Goal: Task Accomplishment & Management: Complete application form

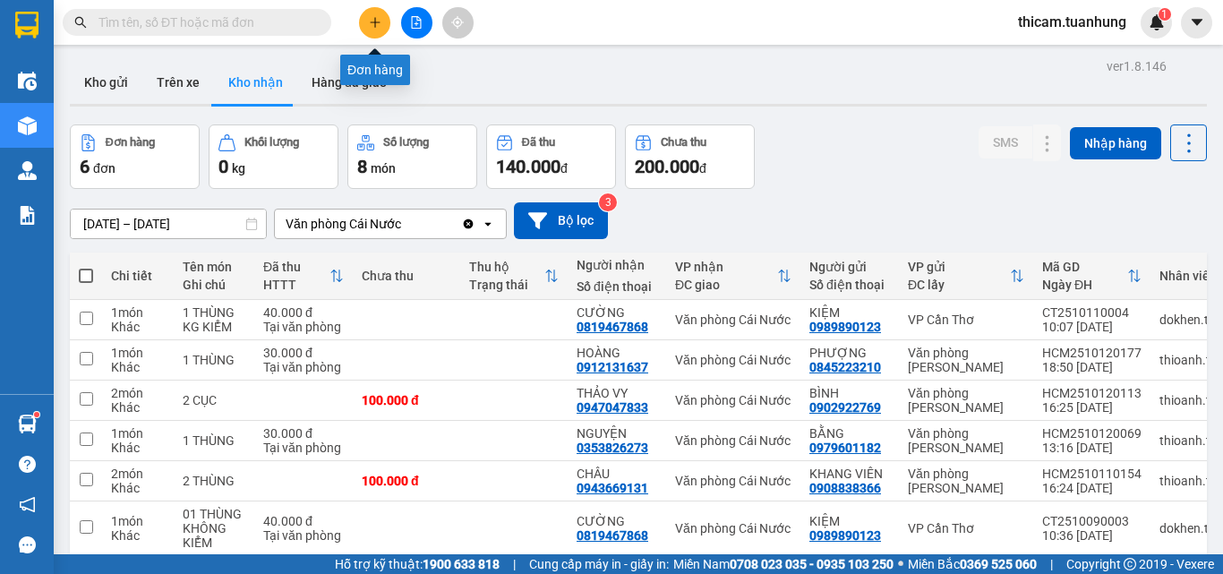
click at [374, 24] on icon "plus" at bounding box center [375, 22] width 13 height 13
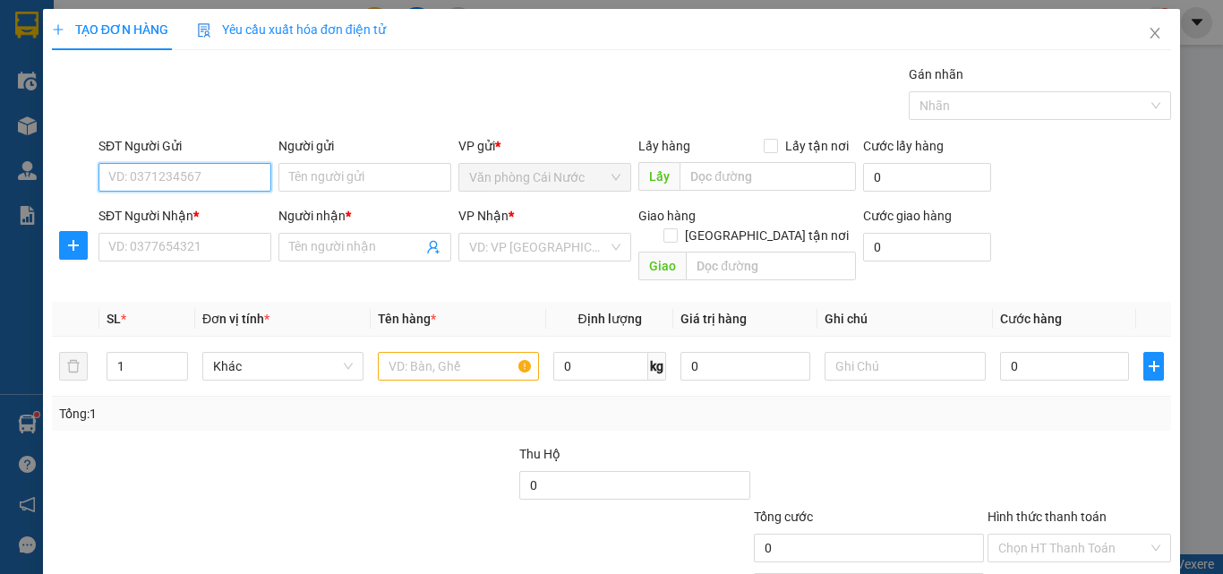
click at [179, 169] on input "SĐT Người Gửi" at bounding box center [185, 177] width 173 height 29
type input "0916963864"
click at [142, 217] on div "0916963864 - NÚI" at bounding box center [183, 213] width 150 height 20
type input "NÚI"
type input "0916963864"
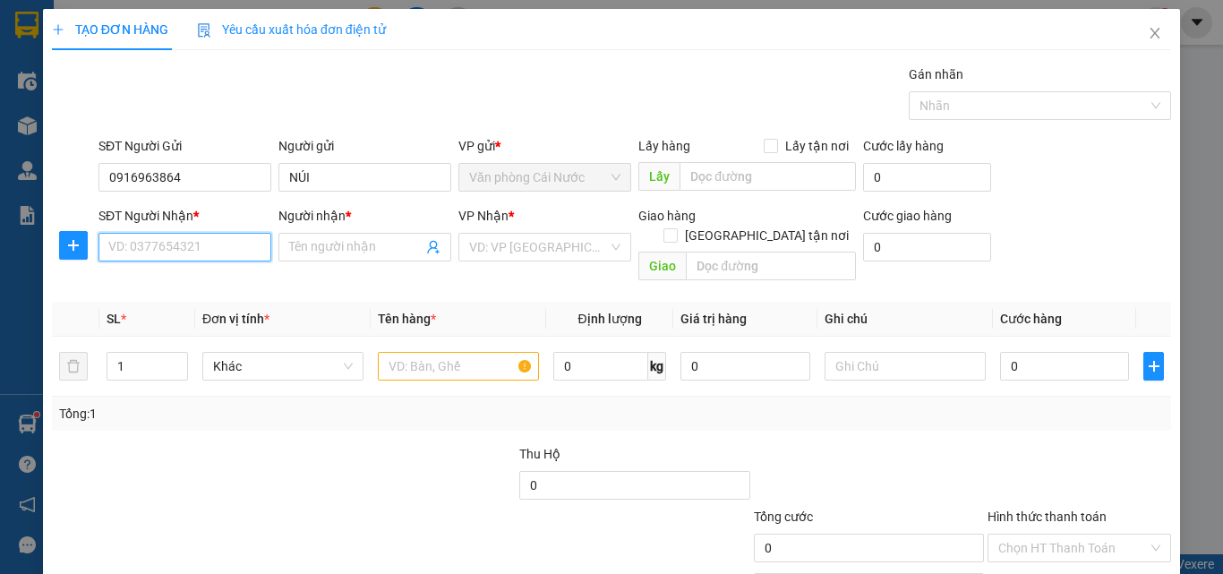
click at [181, 248] on input "SĐT Người Nhận *" at bounding box center [185, 247] width 173 height 29
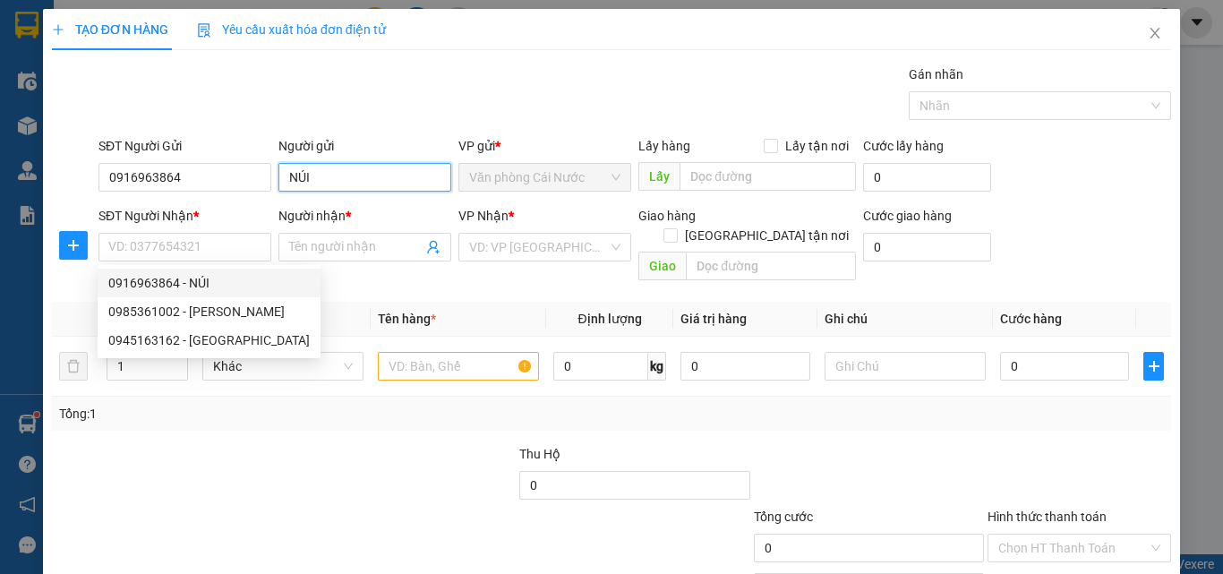
click at [313, 178] on input "NÚI" at bounding box center [365, 177] width 173 height 29
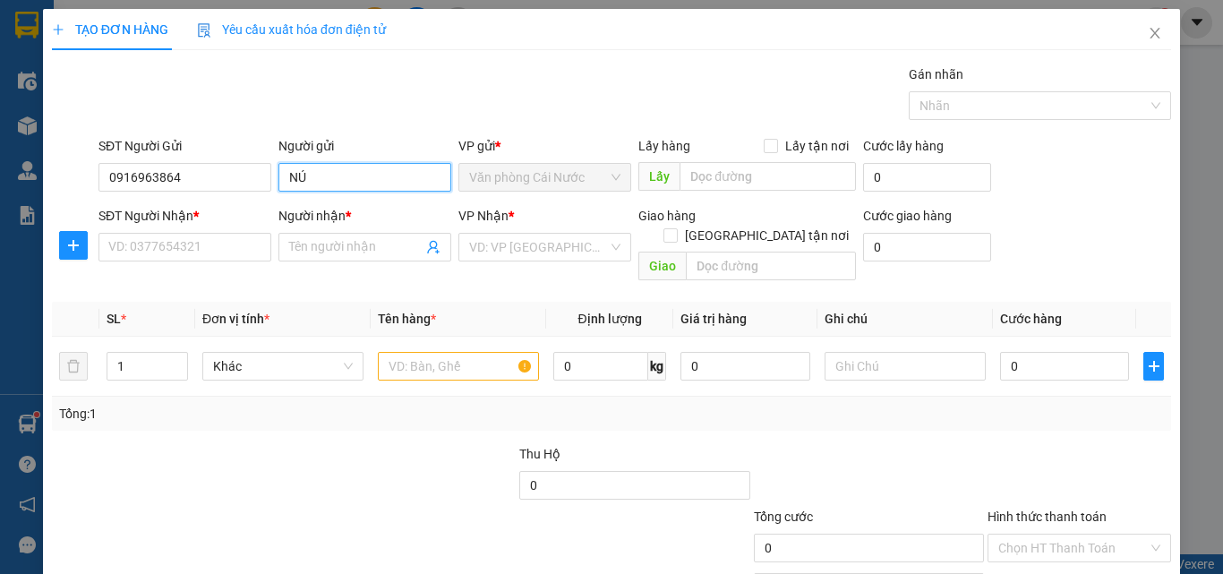
type input "N"
type input "U"
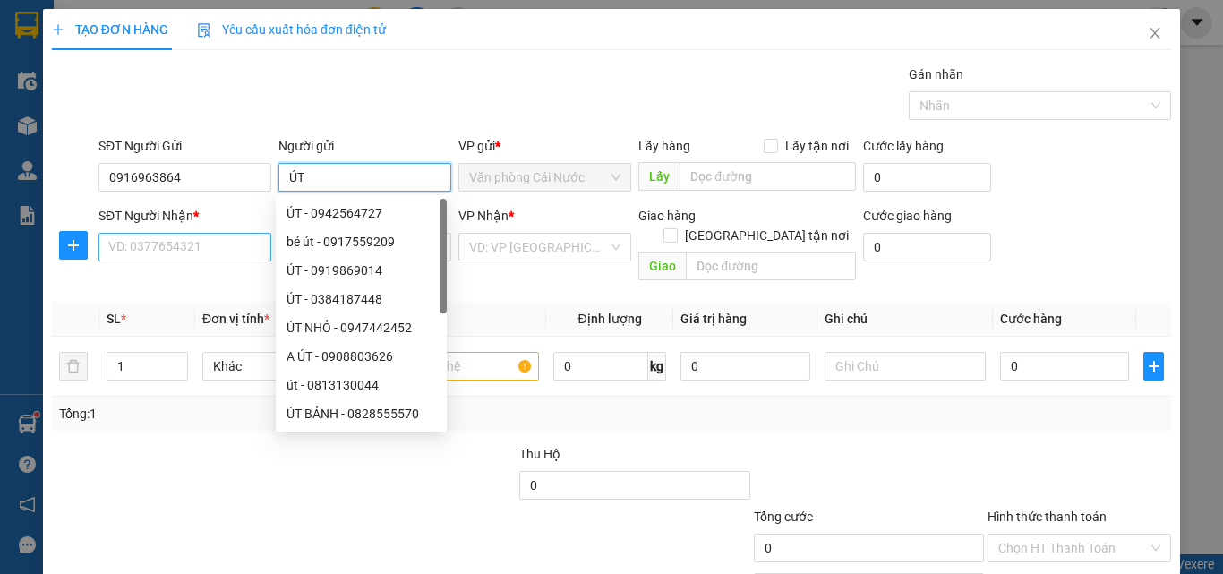
type input "ÚT"
click at [208, 244] on input "SĐT Người Nhận *" at bounding box center [185, 247] width 173 height 29
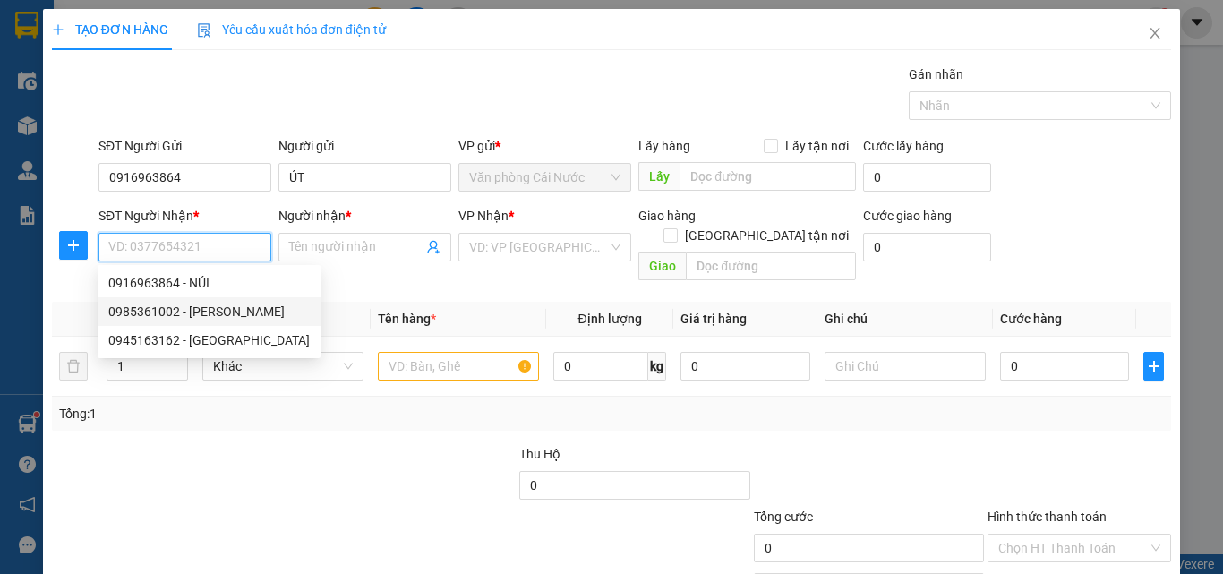
click at [141, 307] on div "0985361002 - [PERSON_NAME]" at bounding box center [209, 312] width 202 height 20
type input "0985361002"
type input "HUỲNH"
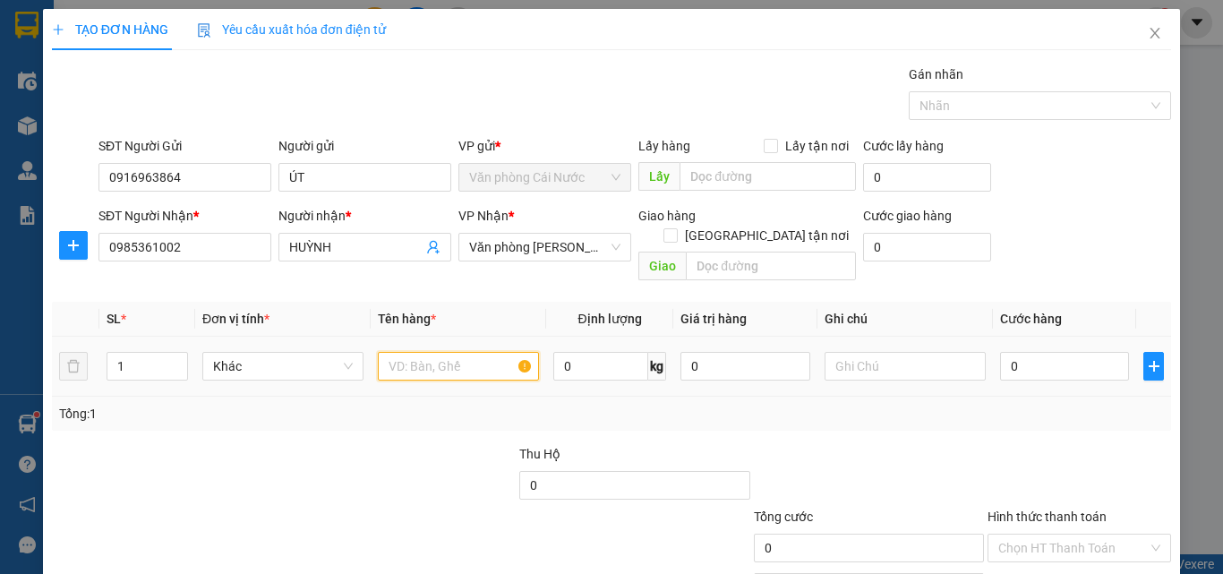
click at [403, 352] on input "text" at bounding box center [458, 366] width 161 height 29
type input "1 THÙNG"
click at [1051, 352] on input "0" at bounding box center [1064, 366] width 129 height 29
type input "4"
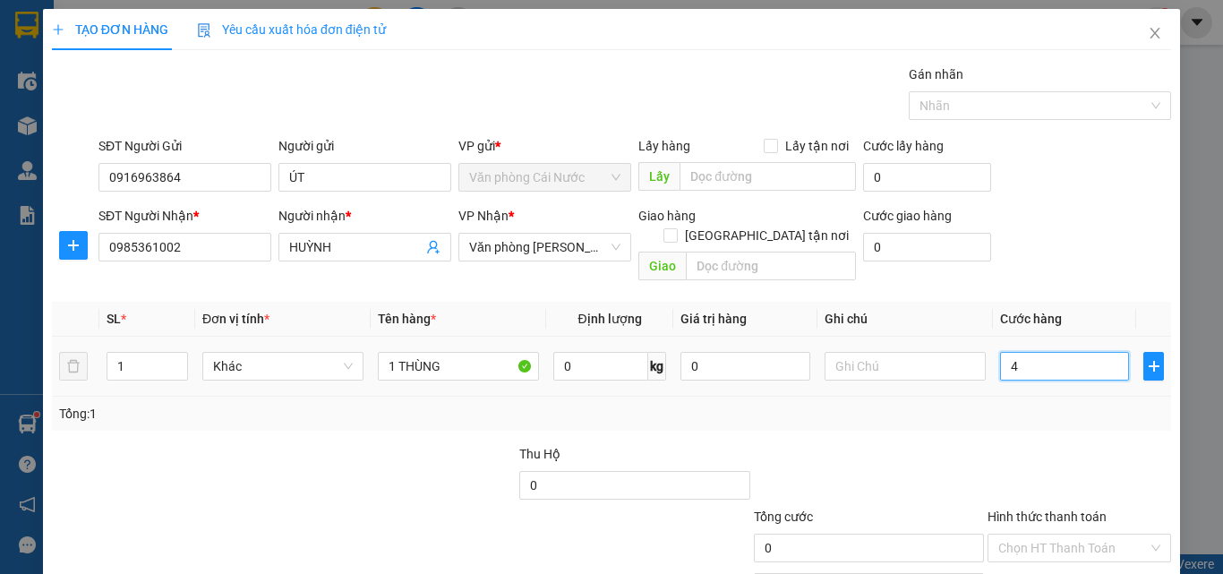
type input "4"
type input "40"
type input "40.000"
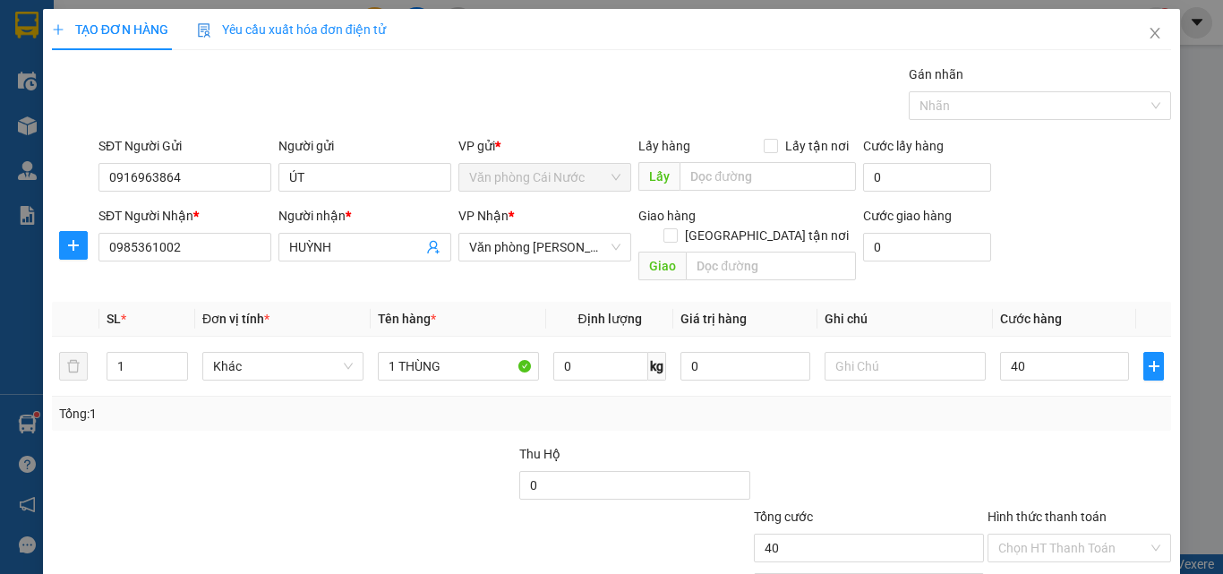
type input "40.000"
click at [1045, 419] on div "Transit Pickup Surcharge Ids Transit Deliver Surcharge Ids Transit Deliver Surc…" at bounding box center [612, 355] width 1120 height 583
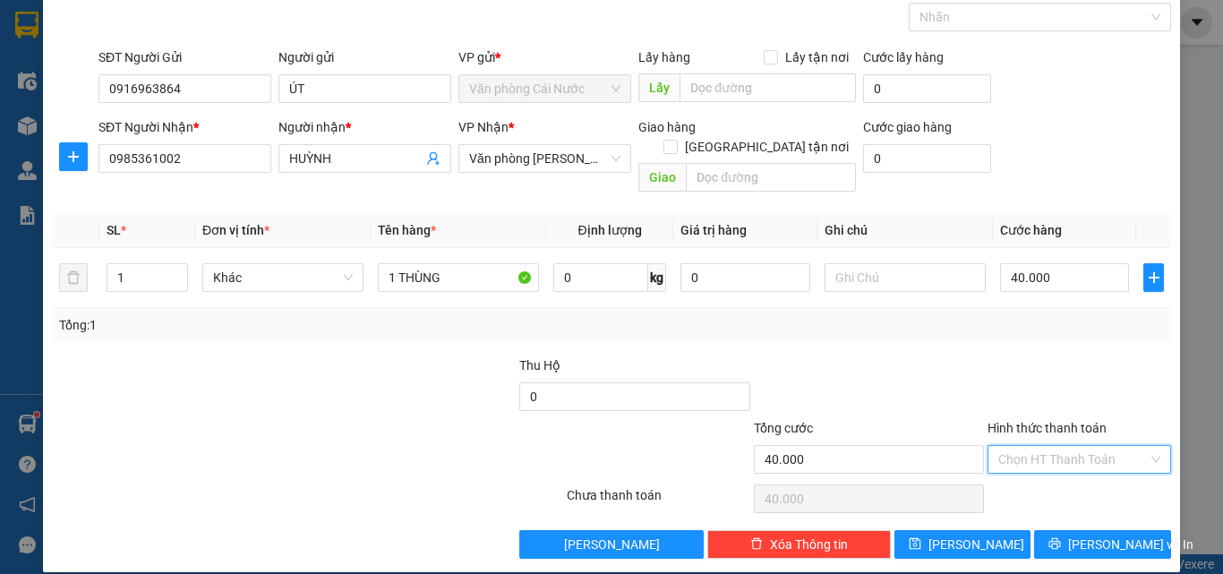
click at [1056, 446] on input "Hình thức thanh toán" at bounding box center [1074, 459] width 150 height 27
click at [1047, 475] on div "Tại văn phòng" at bounding box center [1069, 476] width 160 height 20
type input "0"
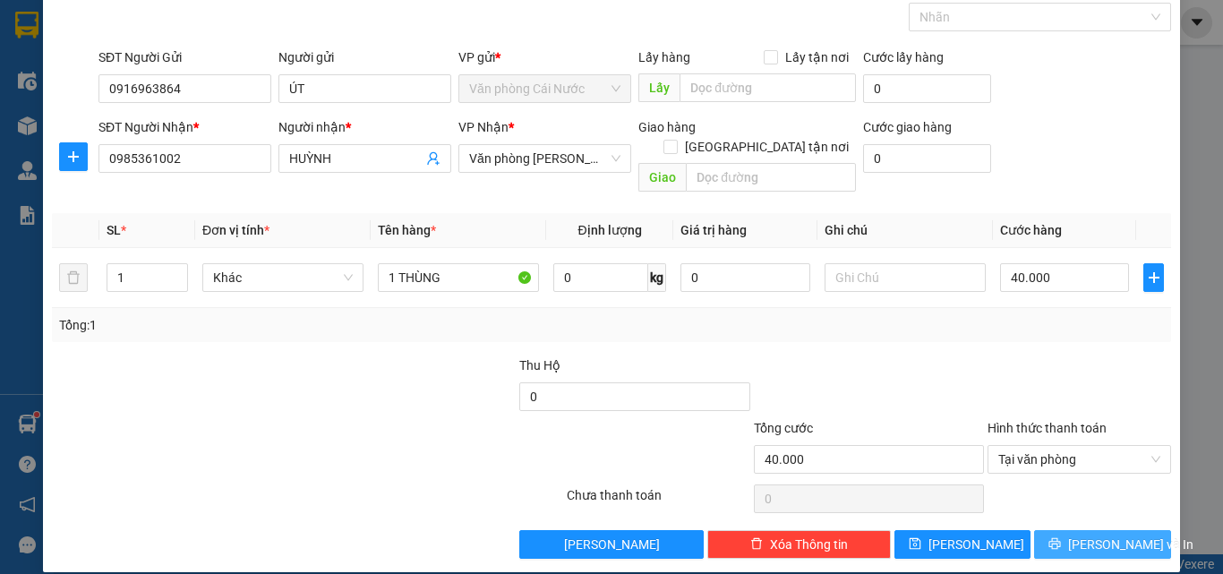
click at [1087, 535] on span "[PERSON_NAME] và In" at bounding box center [1131, 545] width 125 height 20
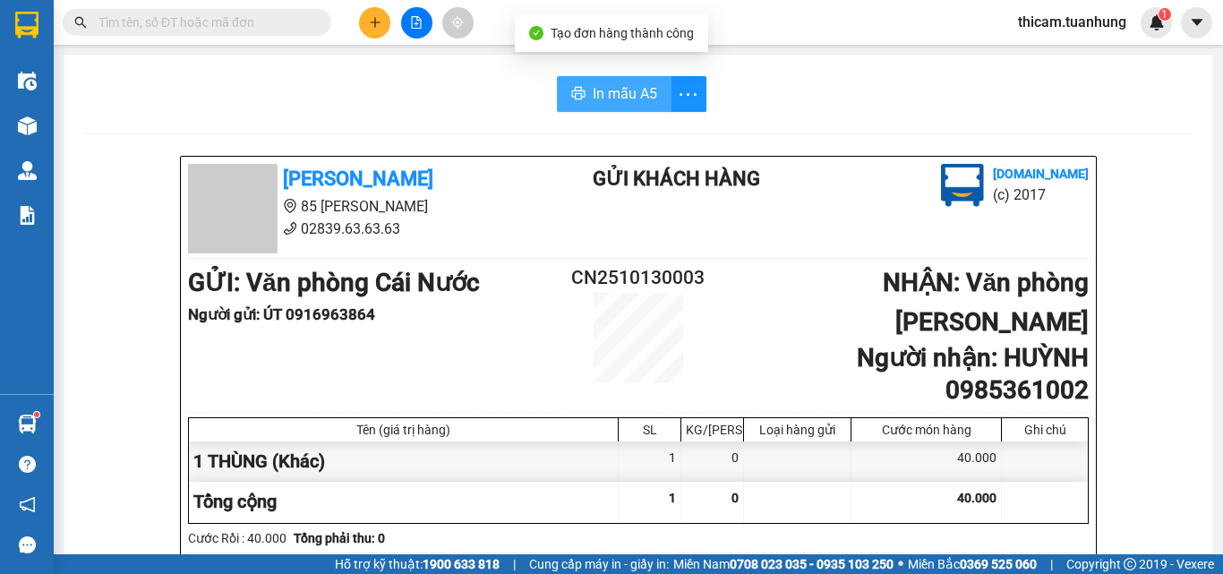
click at [631, 88] on span "In mẫu A5" at bounding box center [625, 93] width 64 height 22
